Goal: Communication & Community: Answer question/provide support

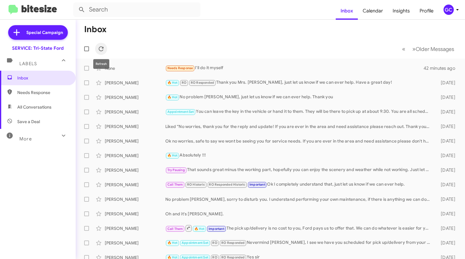
click at [105, 48] on icon at bounding box center [101, 48] width 7 height 7
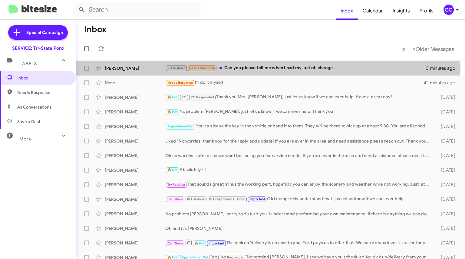
click at [249, 68] on div "RO Historic Needs Response Can you please tell me when I had my last oil change" at bounding box center [294, 68] width 259 height 7
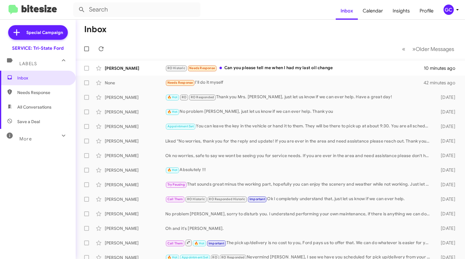
click at [295, 69] on div "RO Historic Needs Response Can you please tell me when I had my last oil change" at bounding box center [294, 68] width 259 height 7
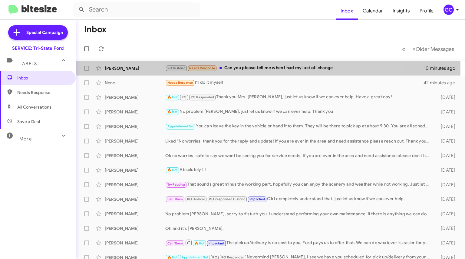
click at [124, 68] on div "[PERSON_NAME]" at bounding box center [135, 68] width 61 height 6
click at [113, 66] on div "[PERSON_NAME]" at bounding box center [135, 68] width 61 height 6
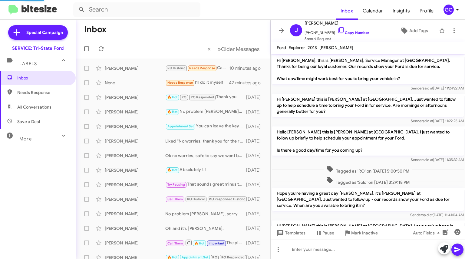
scroll to position [241, 0]
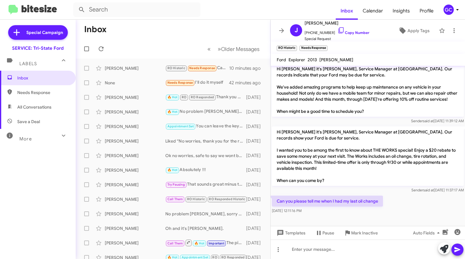
click at [351, 33] on link "Copy Number" at bounding box center [354, 32] width 32 height 5
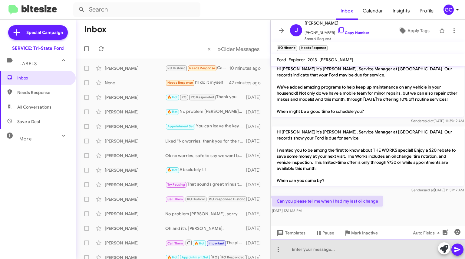
click at [342, 247] on div at bounding box center [368, 248] width 194 height 19
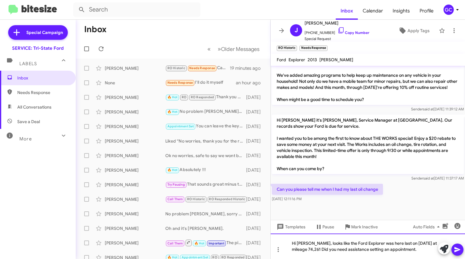
scroll to position [259, 0]
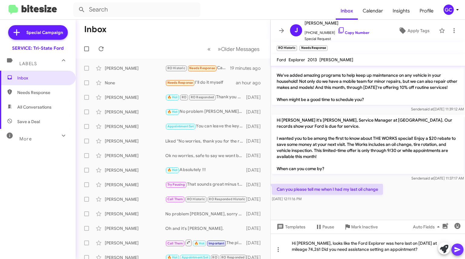
click at [456, 250] on icon at bounding box center [458, 249] width 6 height 5
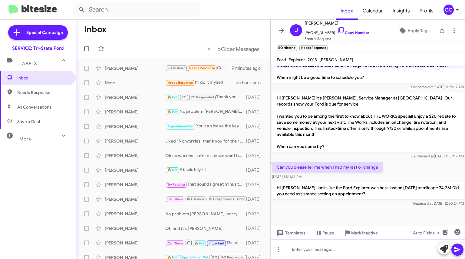
scroll to position [281, 0]
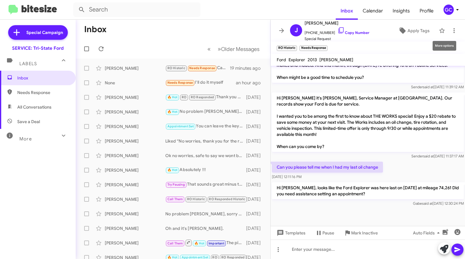
click at [451, 29] on icon at bounding box center [454, 30] width 7 height 7
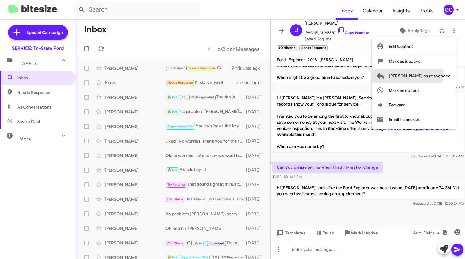
click at [432, 73] on span "[PERSON_NAME] as responded" at bounding box center [420, 75] width 62 height 15
